Goal: Information Seeking & Learning: Understand process/instructions

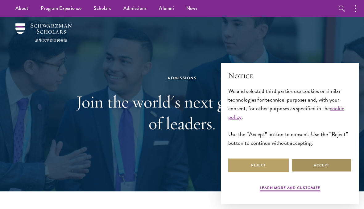
click at [330, 169] on button "Accept" at bounding box center [321, 165] width 60 height 14
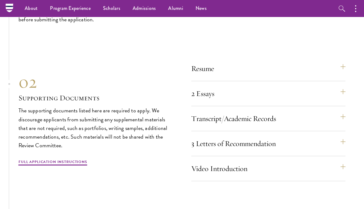
scroll to position [1821, 0]
click at [349, 115] on section "01 Online Application 01 Online Application The application must be completed o…" at bounding box center [182, 133] width 364 height 393
click at [344, 111] on button "Transcript/Academic Records" at bounding box center [268, 118] width 154 height 15
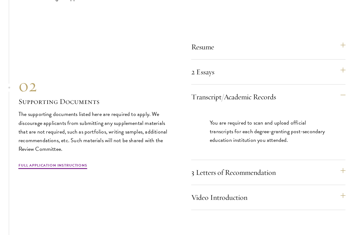
click at [340, 170] on button "3 Letters of Recommendation" at bounding box center [268, 172] width 154 height 15
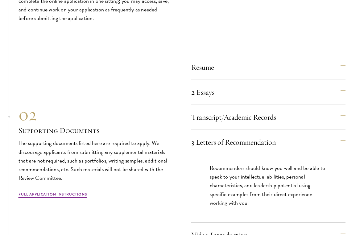
scroll to position [1823, 0]
click at [73, 193] on link "Full Application Instructions" at bounding box center [53, 195] width 69 height 7
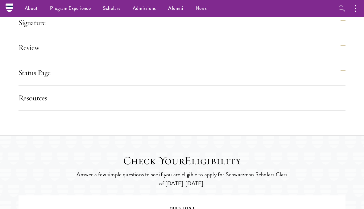
scroll to position [744, 0]
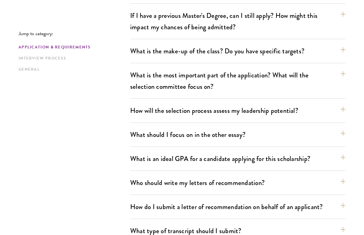
scroll to position [329, 0]
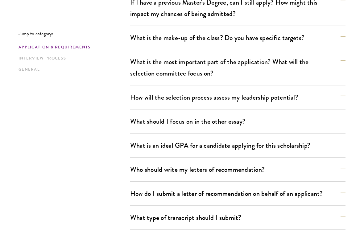
click at [345, 96] on button "How will the selection process assess my leadership potential?" at bounding box center [237, 97] width 215 height 14
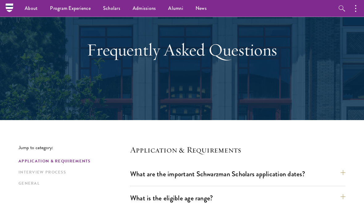
scroll to position [0, 0]
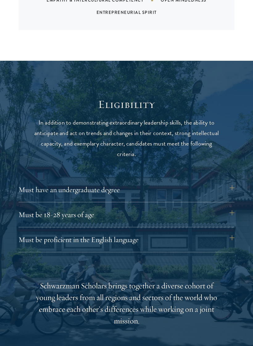
scroll to position [657, 0]
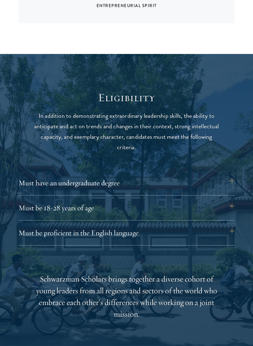
click at [233, 209] on button "Must be proficient in the English language" at bounding box center [127, 233] width 216 height 15
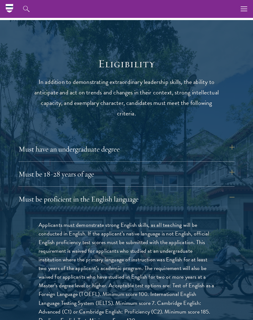
click at [230, 174] on button "Must be 18-28 years of age" at bounding box center [127, 174] width 216 height 15
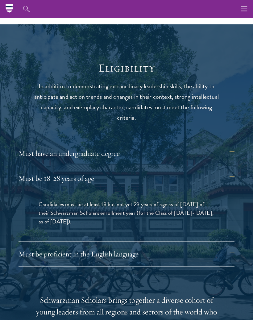
scroll to position [681, 0]
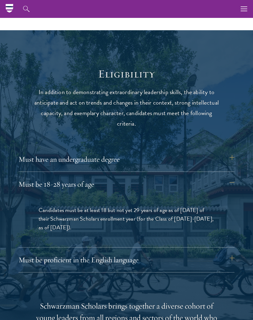
click at [238, 157] on div at bounding box center [126, 285] width 253 height 510
